Goal: Task Accomplishment & Management: Manage account settings

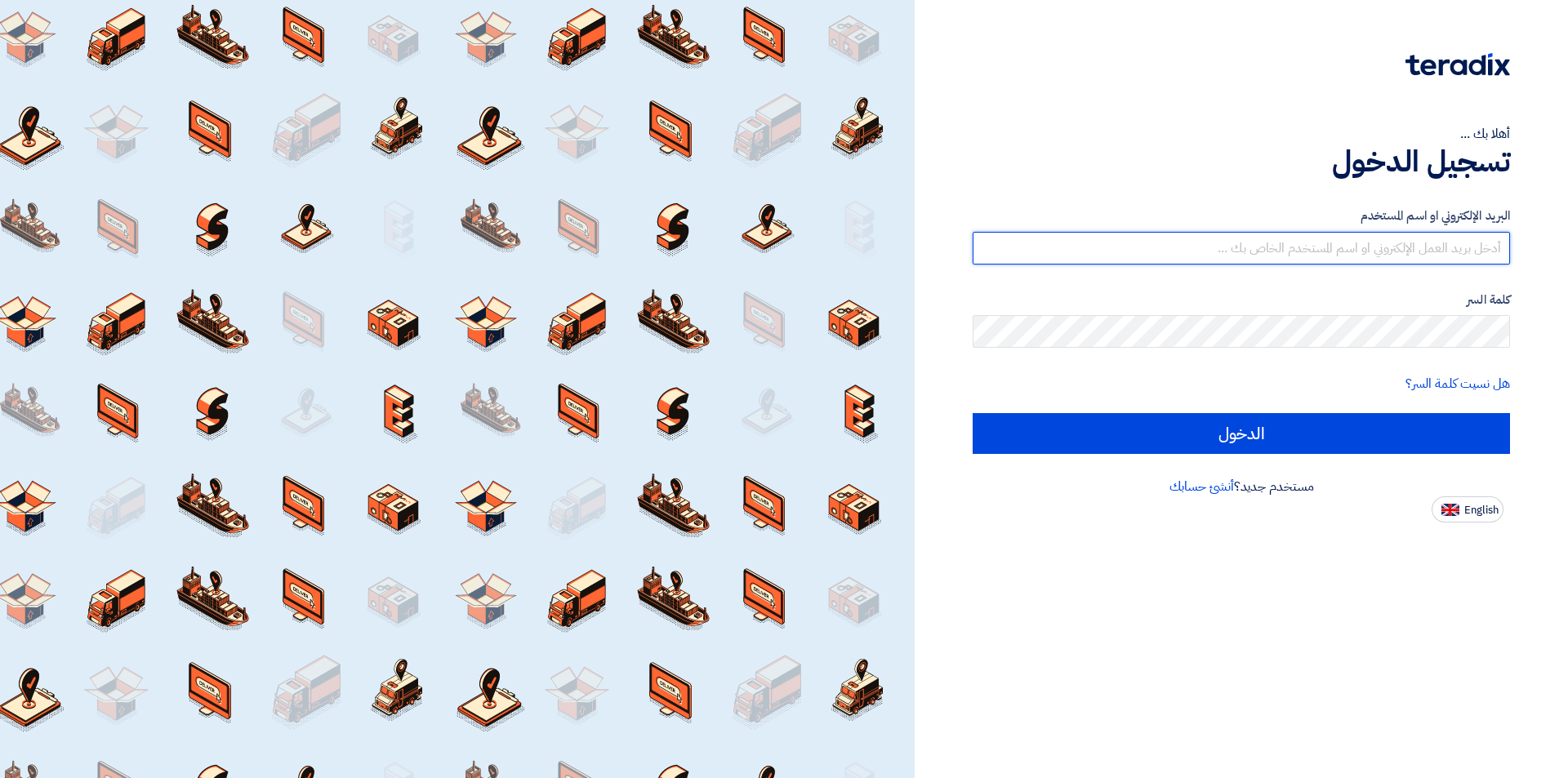
click at [1340, 253] on input "text" at bounding box center [1241, 248] width 538 height 32
type input "[EMAIL_ADDRESS][DOMAIN_NAME]"
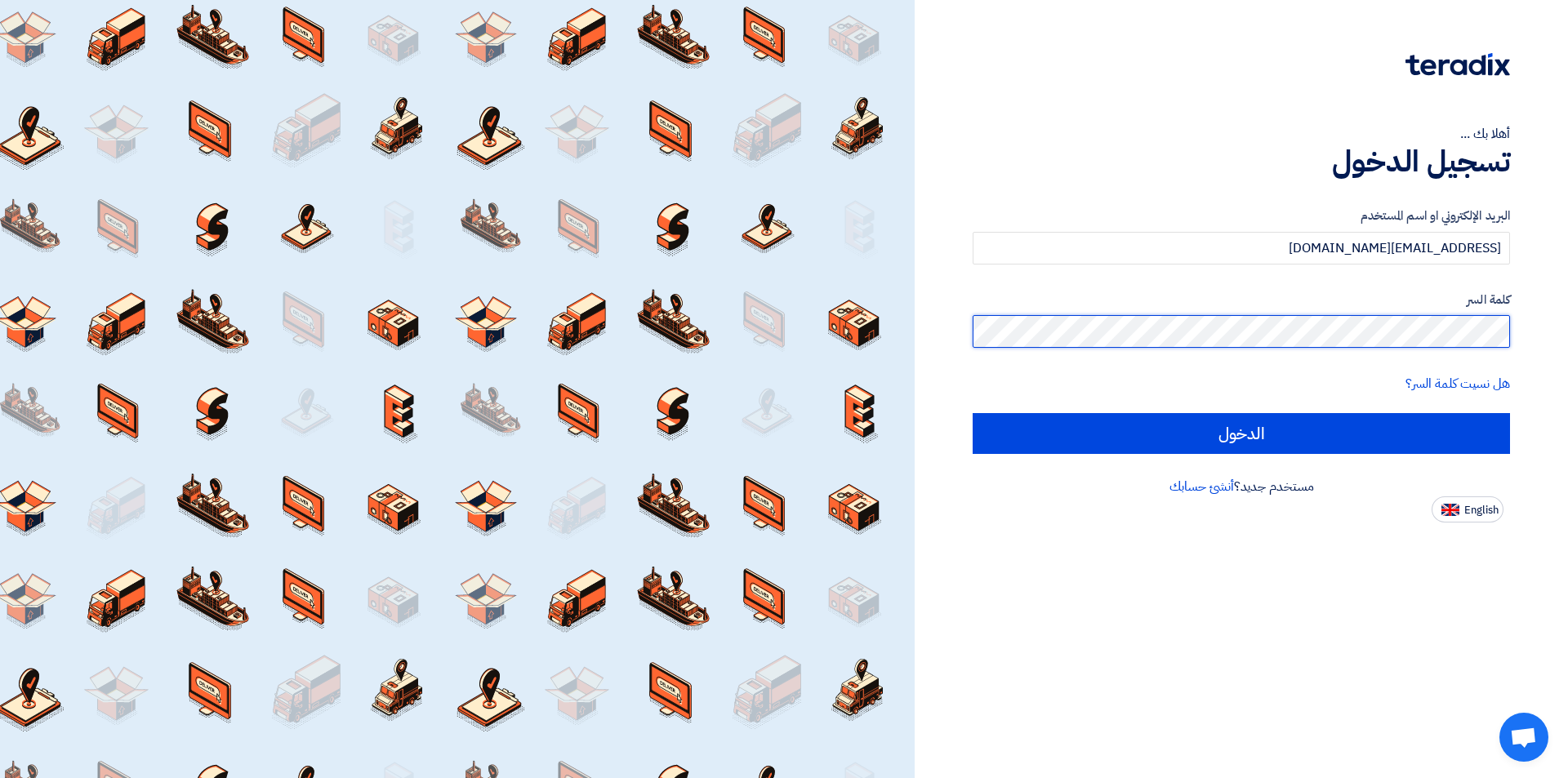
click at [973, 413] on input "الدخول" at bounding box center [1241, 433] width 538 height 41
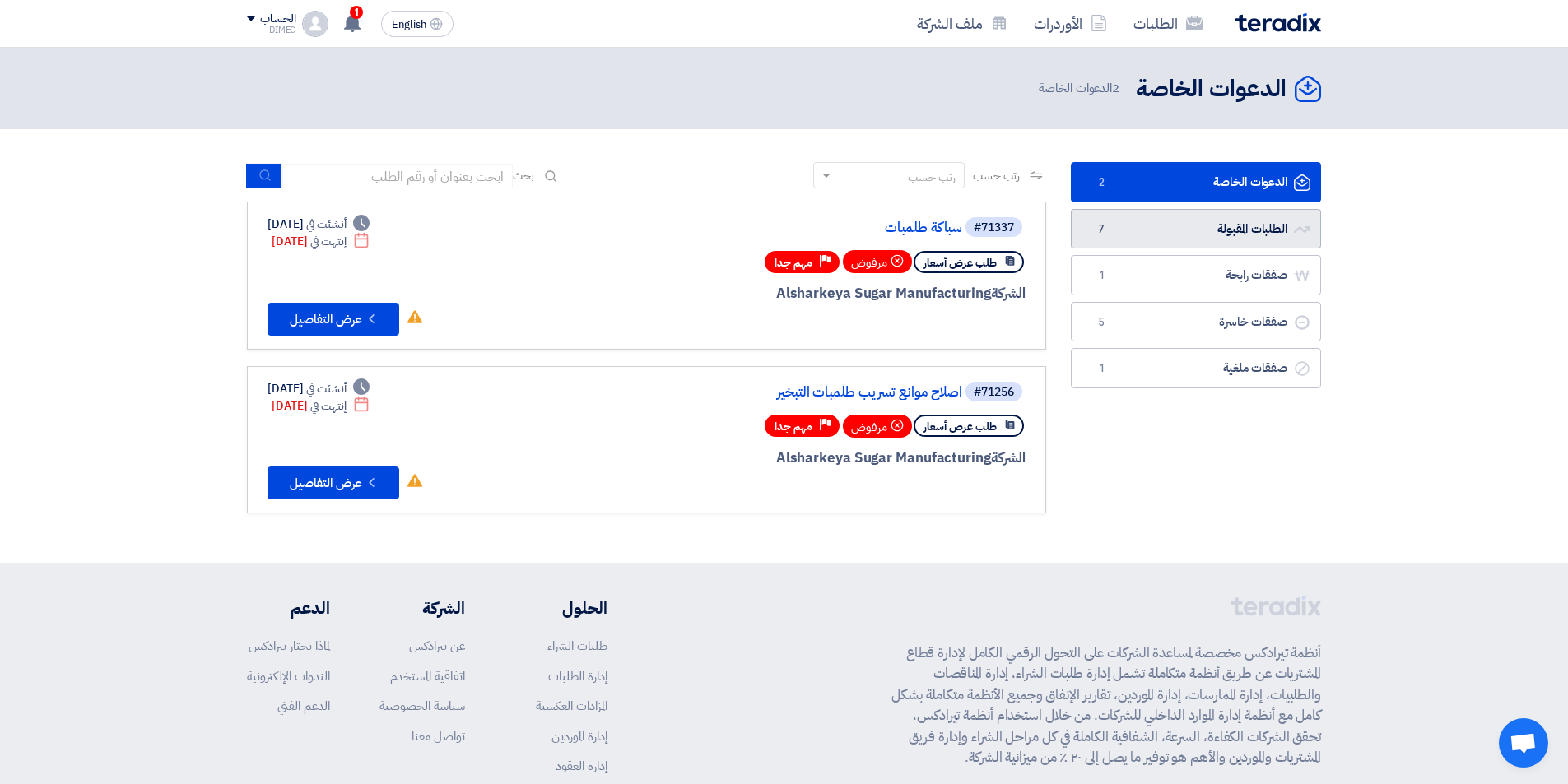
click at [1228, 222] on link "الطلبات المقبولة الطلبات المقبولة 7" at bounding box center [1196, 229] width 250 height 40
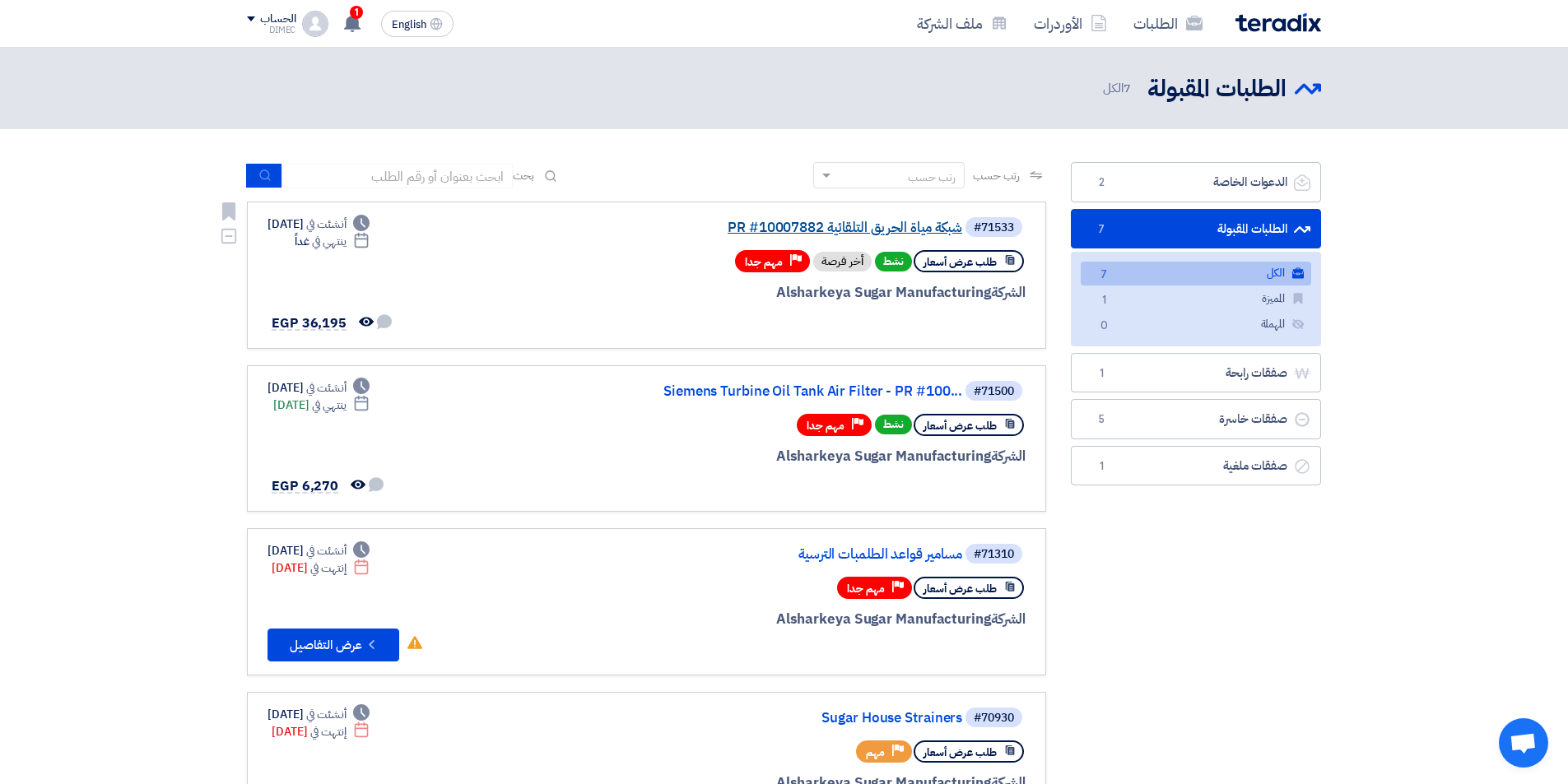
click at [804, 222] on link "شبكة مياة الحريق التلقائية PR #10007882" at bounding box center [797, 228] width 330 height 15
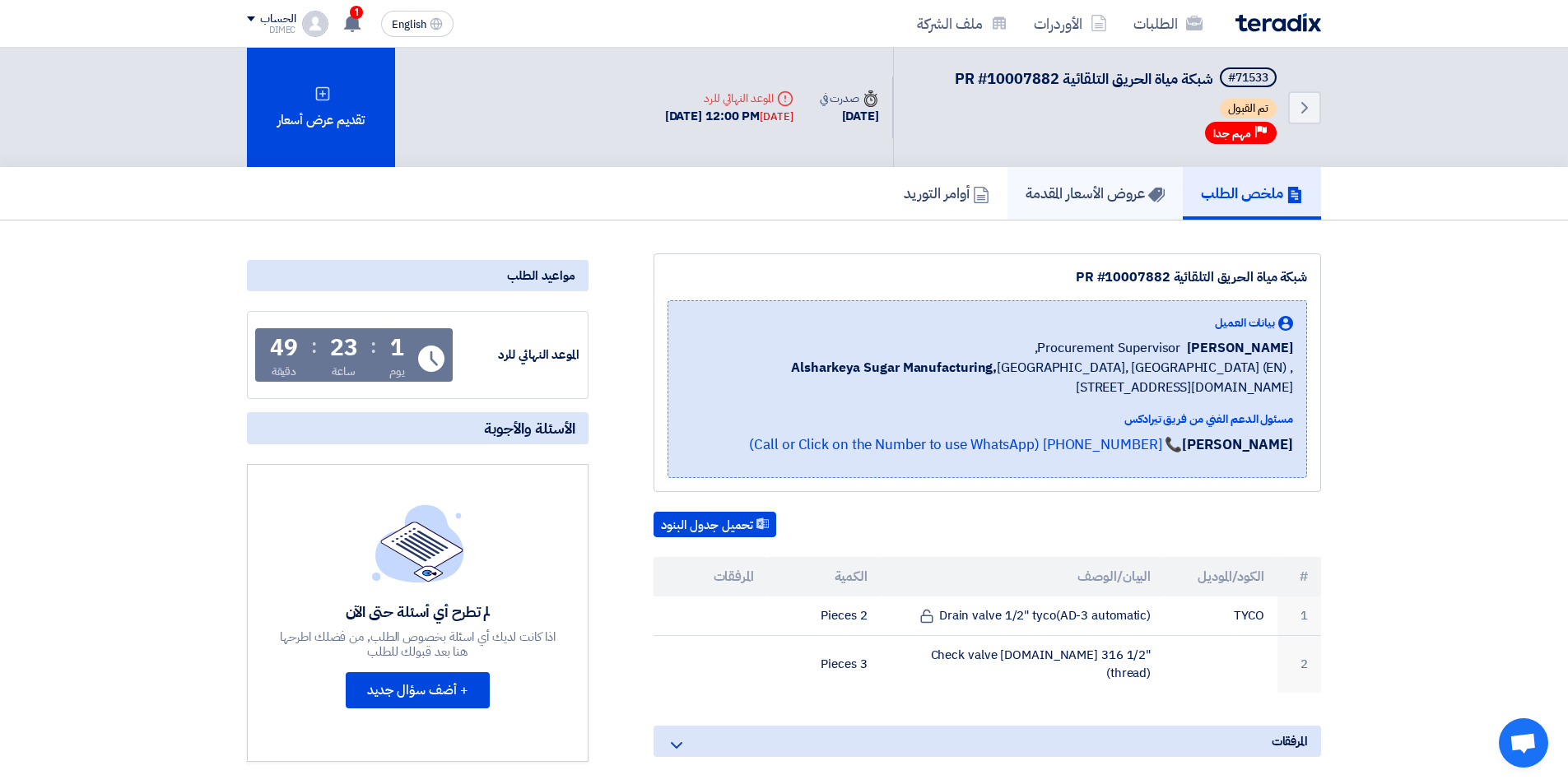
click at [1105, 196] on h5 "عروض الأسعار المقدمة" at bounding box center [1095, 193] width 140 height 19
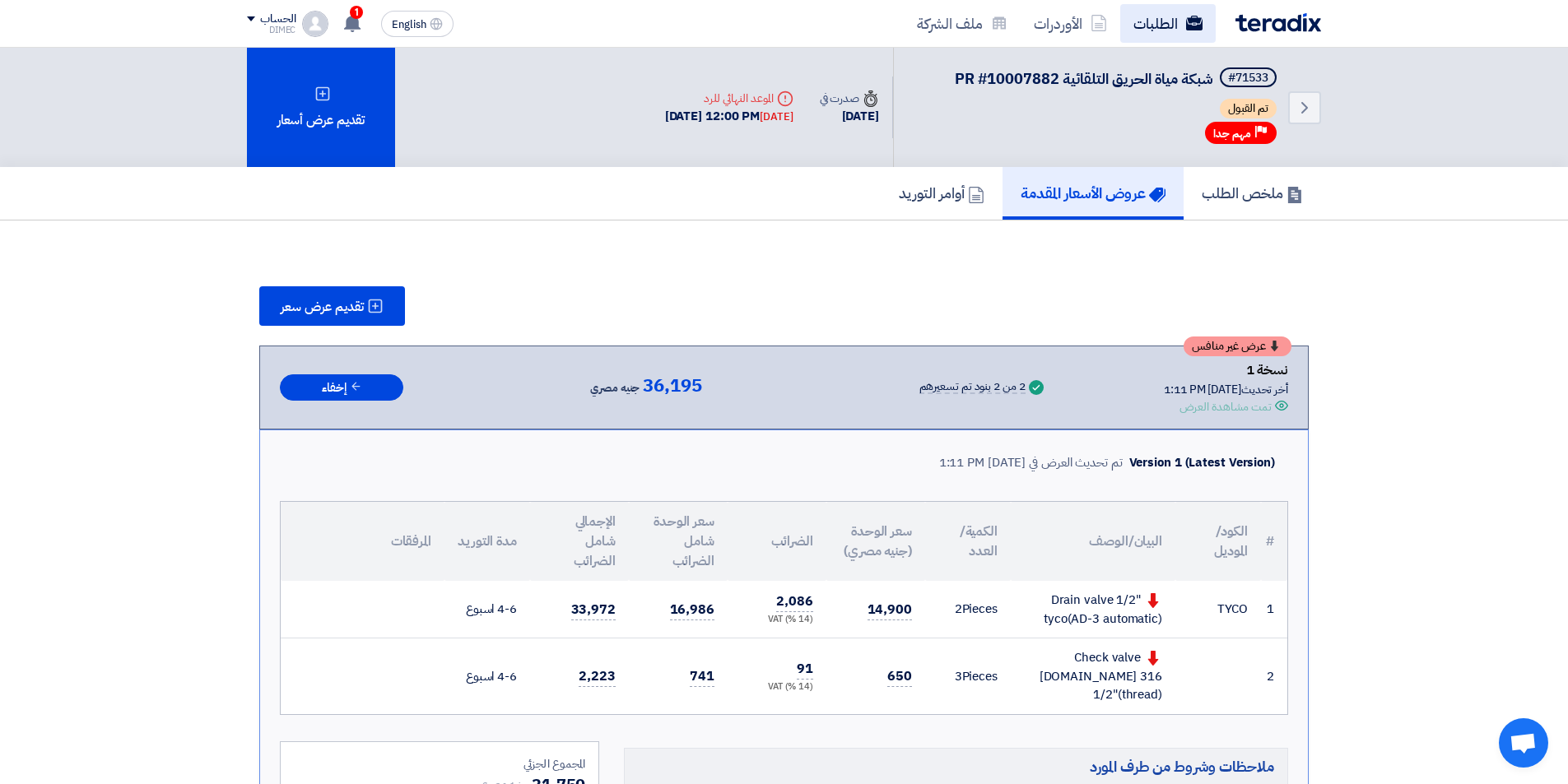
click at [1171, 26] on link "الطلبات" at bounding box center [1168, 23] width 96 height 38
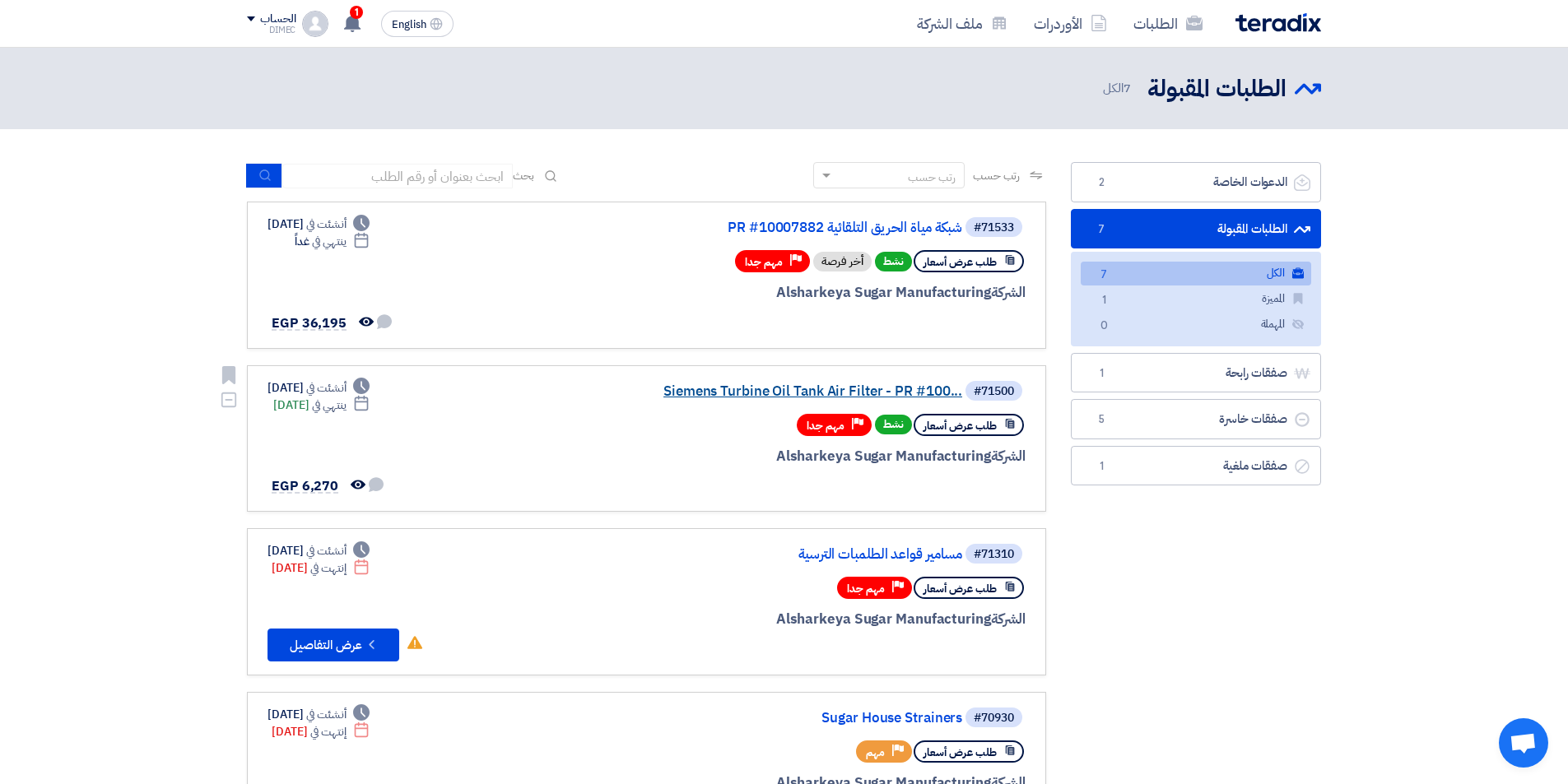
click at [763, 392] on link "Siemens Turbine Oil Tank Air Filter - PR #100..." at bounding box center [797, 392] width 330 height 15
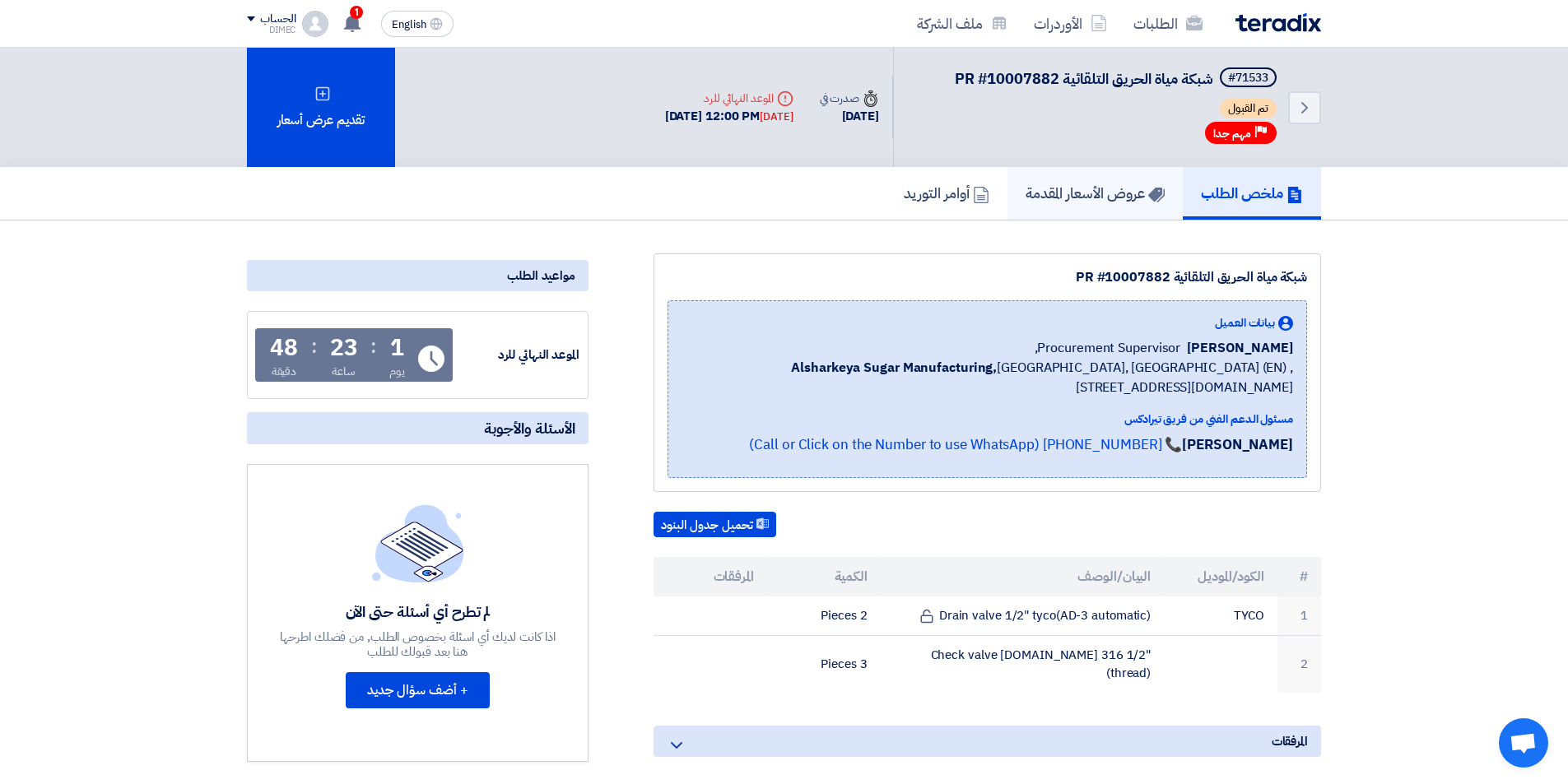
click at [1122, 202] on h5 "عروض الأسعار المقدمة" at bounding box center [1095, 193] width 140 height 19
